Goal: Transaction & Acquisition: Purchase product/service

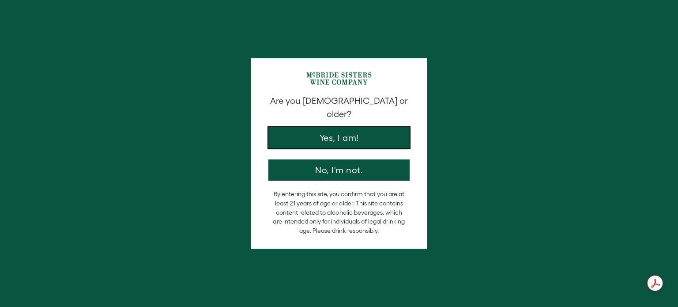
click at [344, 127] on button "Yes, I am!" at bounding box center [338, 137] width 141 height 21
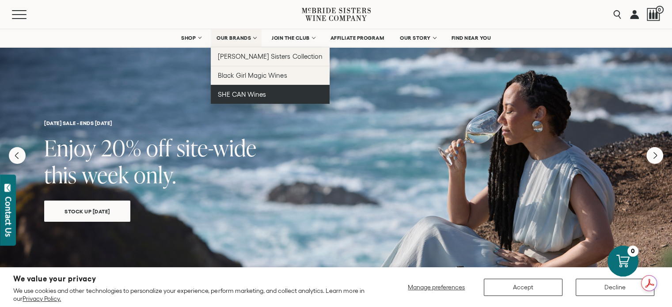
click at [246, 104] on link "SHE CAN Wines" at bounding box center [270, 94] width 119 height 19
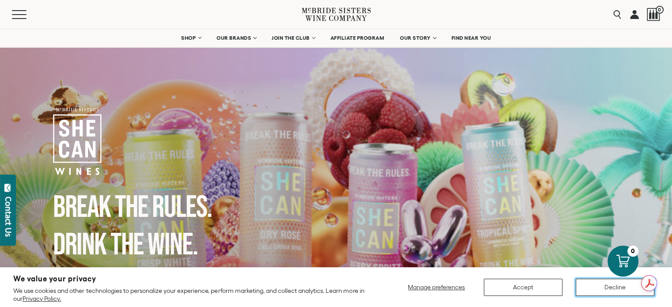
click at [605, 286] on button "Decline" at bounding box center [614, 287] width 79 height 17
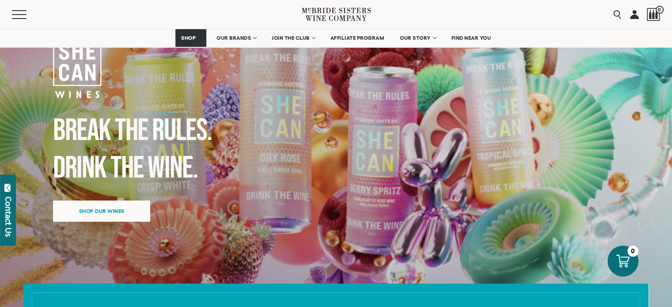
scroll to position [44, 0]
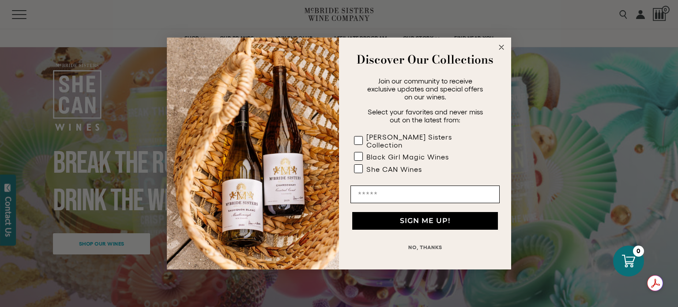
click at [436, 241] on button "NO, THANKS" at bounding box center [425, 247] width 149 height 18
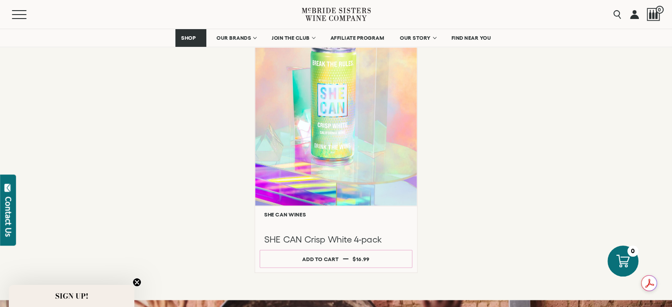
scroll to position [706, 0]
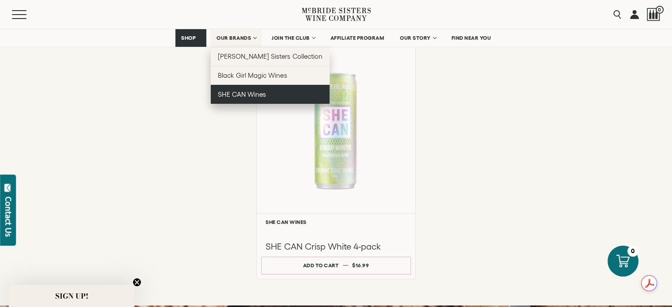
click at [236, 98] on span "SHE CAN Wines" at bounding box center [242, 95] width 48 height 8
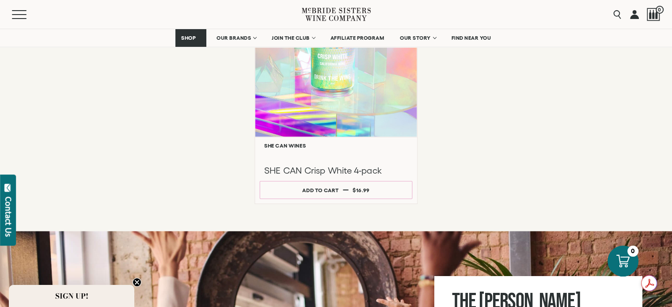
scroll to position [795, 0]
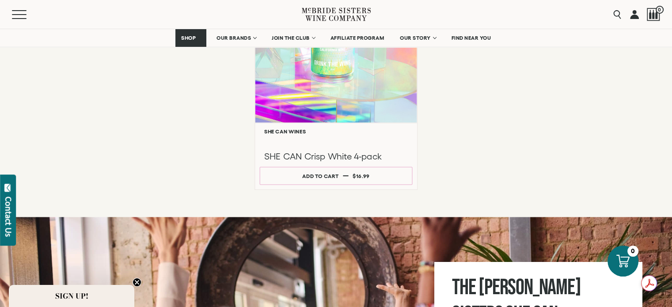
click at [338, 122] on div at bounding box center [336, 37] width 162 height 170
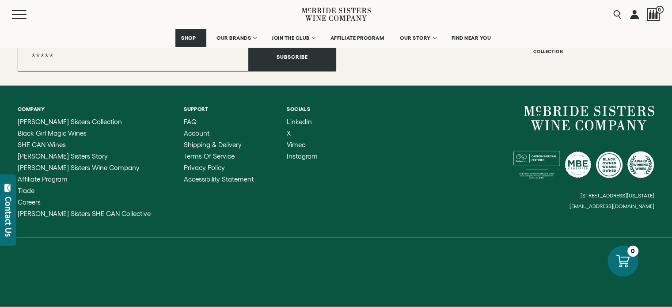
scroll to position [2321, 0]
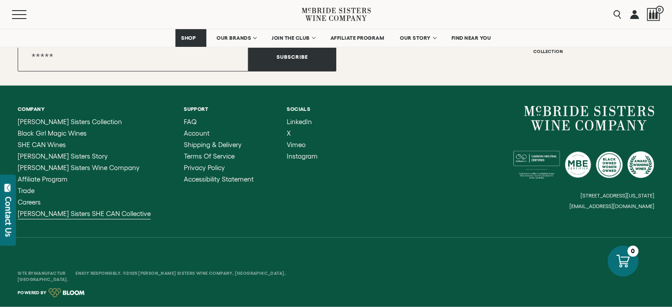
click at [84, 210] on span "[PERSON_NAME] Sisters SHE CAN Collective" at bounding box center [84, 214] width 133 height 8
